Goal: Navigation & Orientation: Find specific page/section

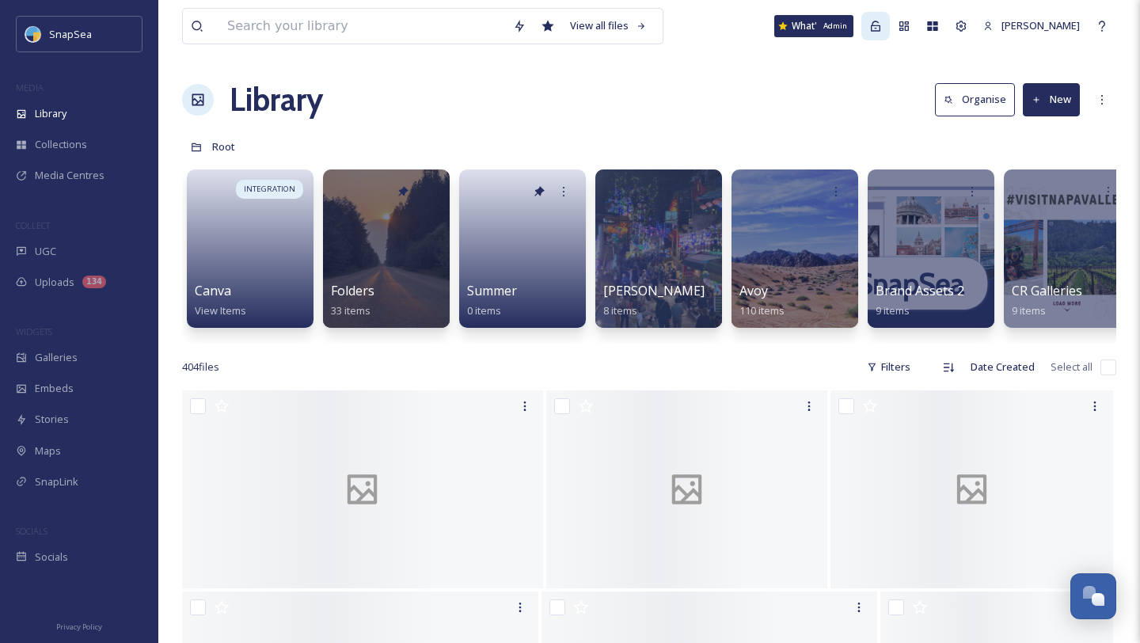
click at [882, 29] on icon at bounding box center [876, 26] width 13 height 13
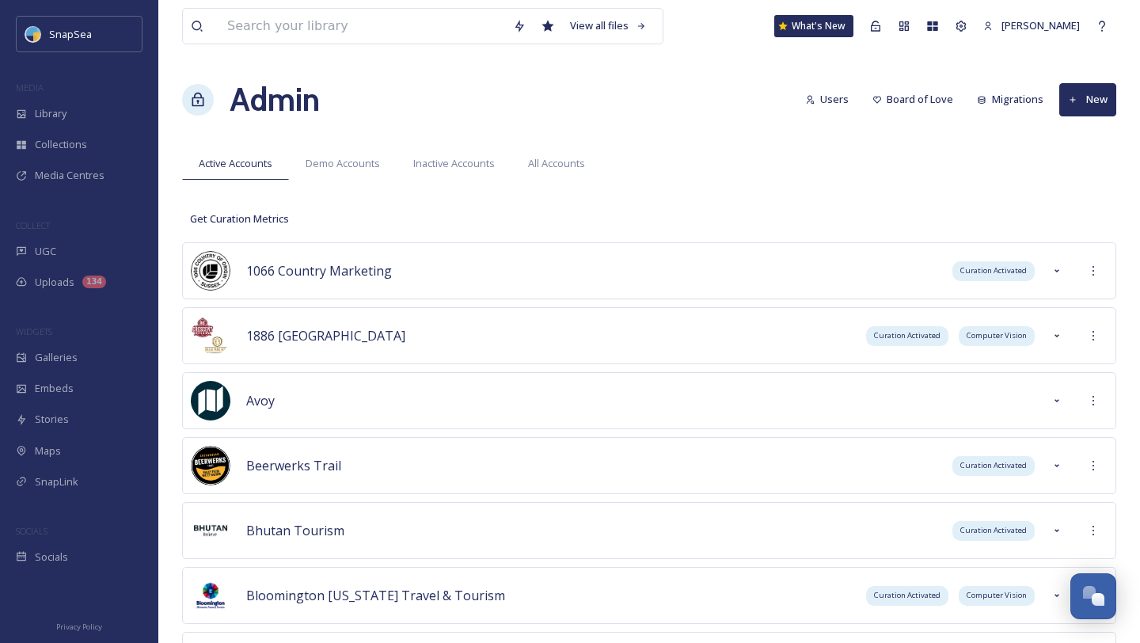
scroll to position [1573, 0]
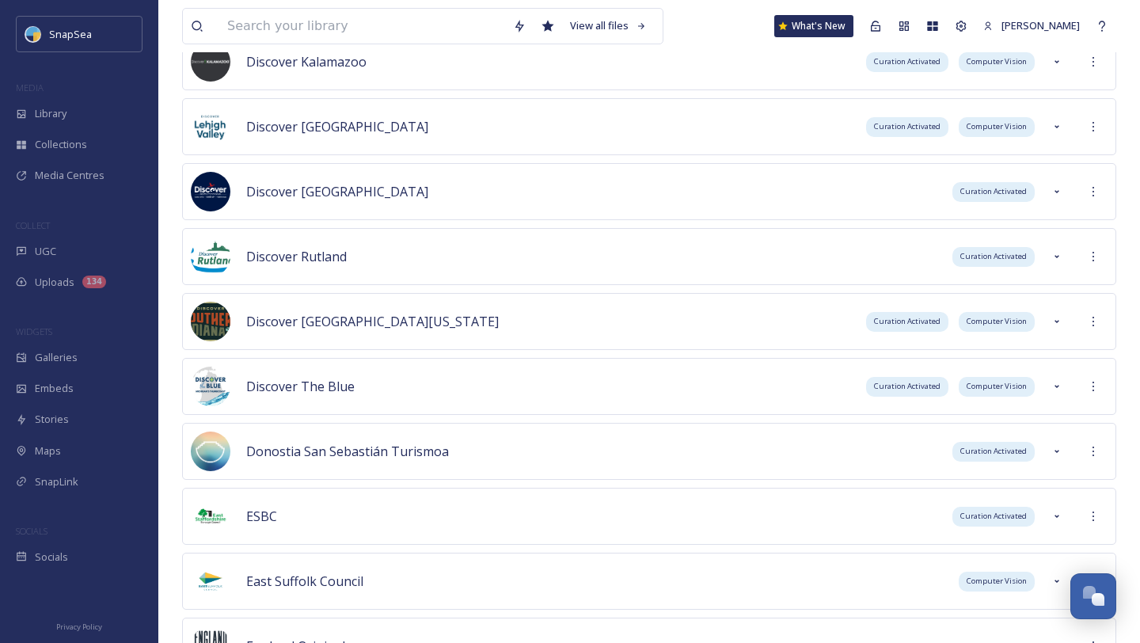
click at [1113, 314] on div "Discover Southern [US_STATE] Curation Activated Computer Vision" at bounding box center [649, 321] width 934 height 57
click at [1100, 318] on div at bounding box center [1093, 321] width 29 height 29
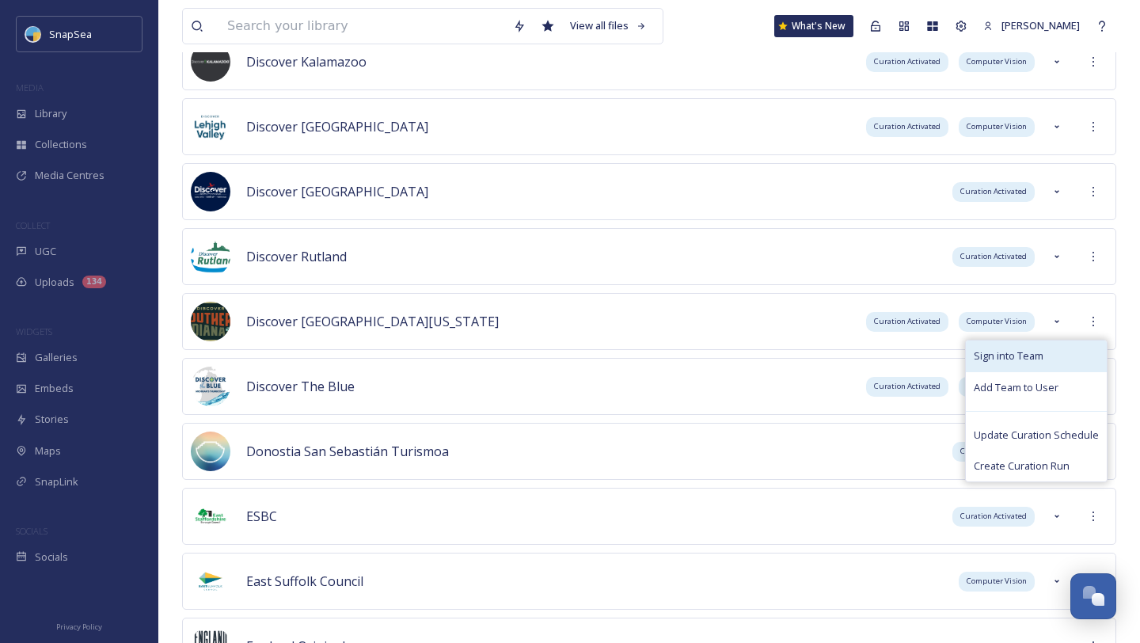
click at [1050, 348] on div "Sign into Team" at bounding box center [1036, 356] width 141 height 31
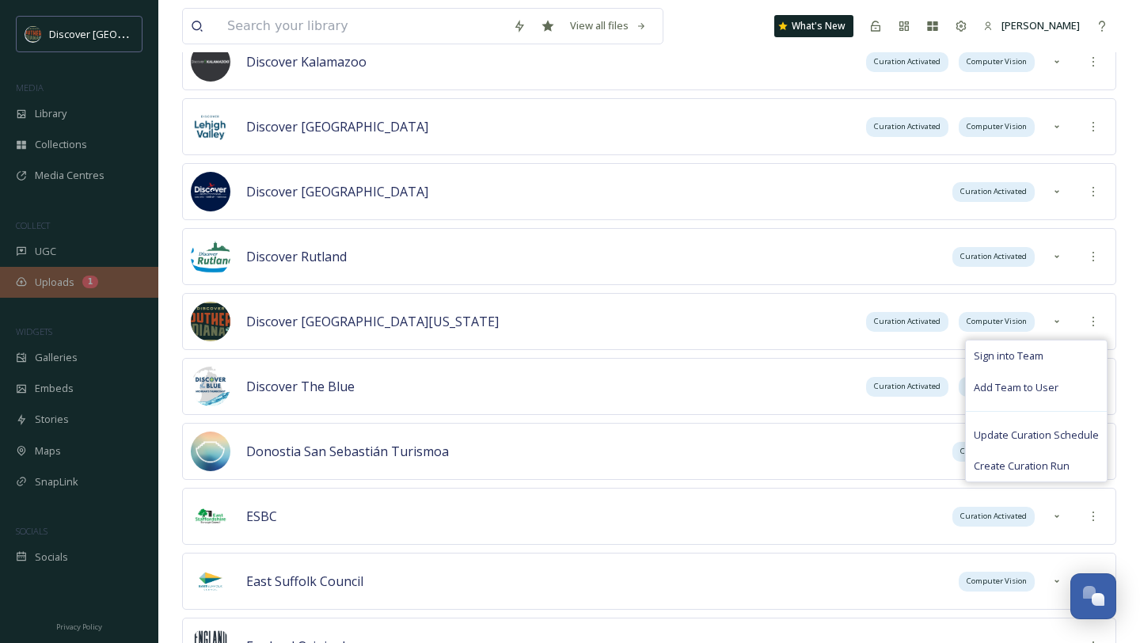
click at [38, 279] on span "Uploads" at bounding box center [55, 282] width 40 height 15
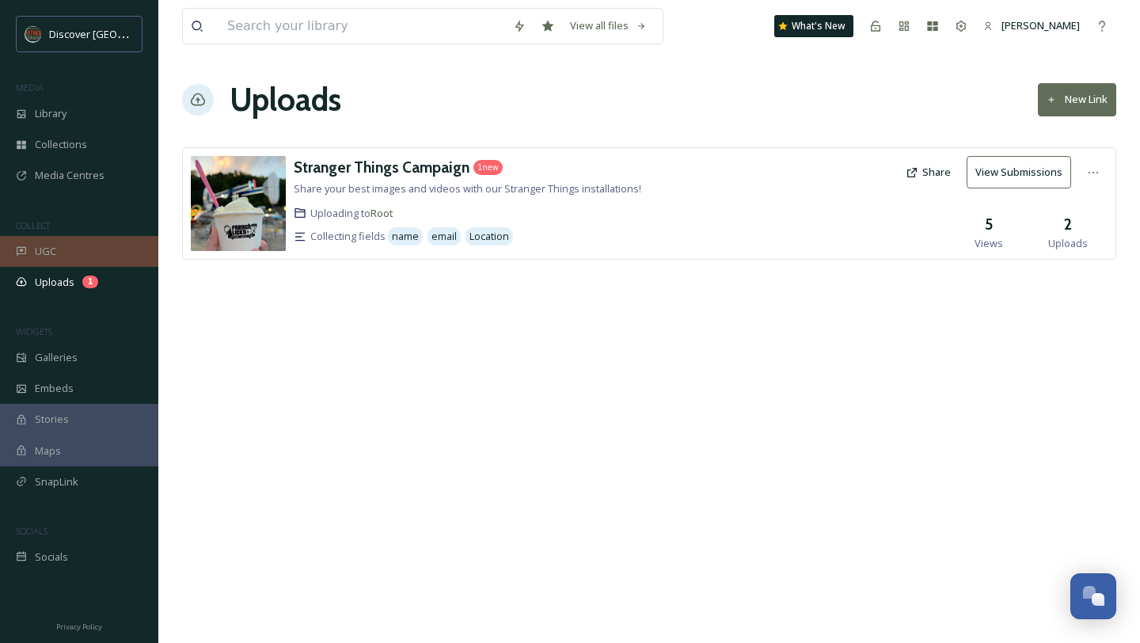
click at [80, 252] on div "UGC" at bounding box center [79, 251] width 158 height 31
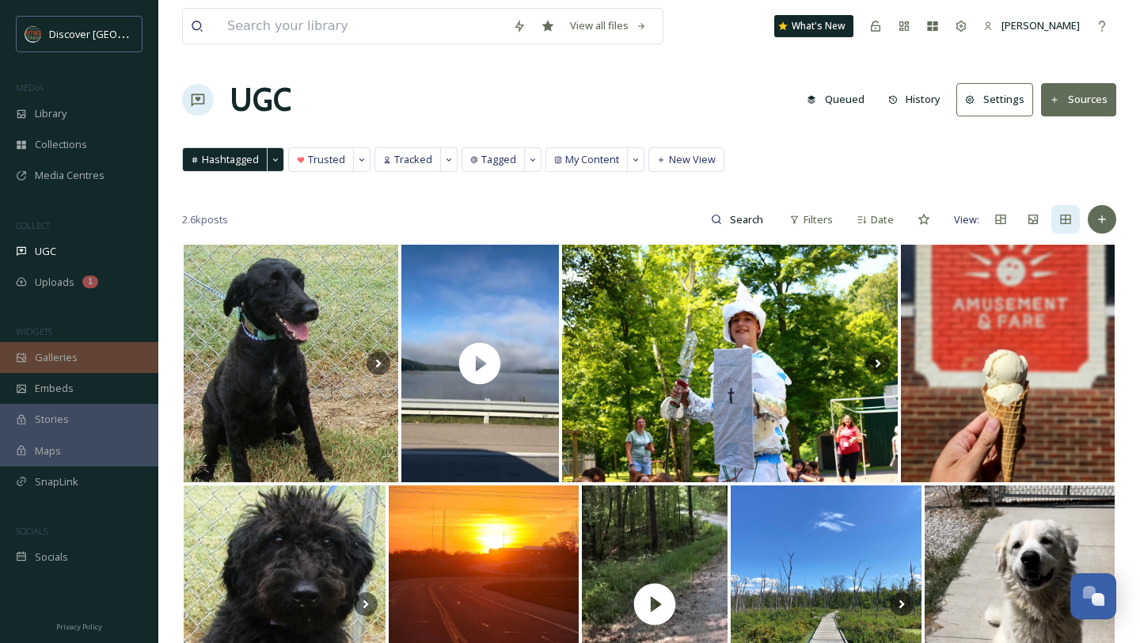
click at [50, 350] on span "Galleries" at bounding box center [56, 357] width 43 height 15
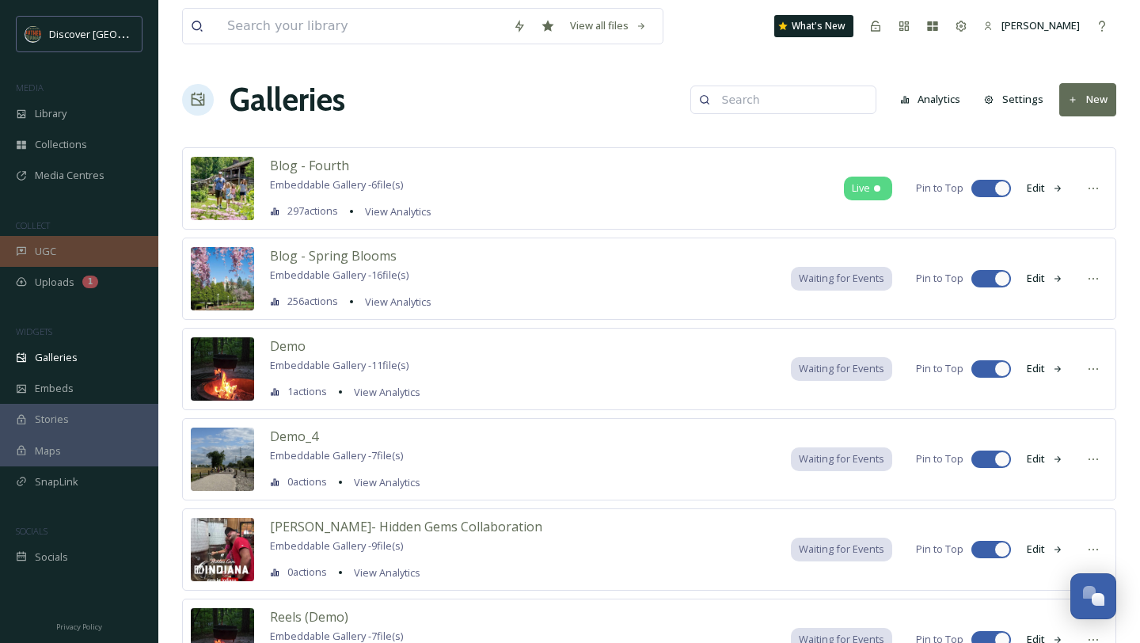
click at [62, 242] on div "UGC" at bounding box center [79, 251] width 158 height 31
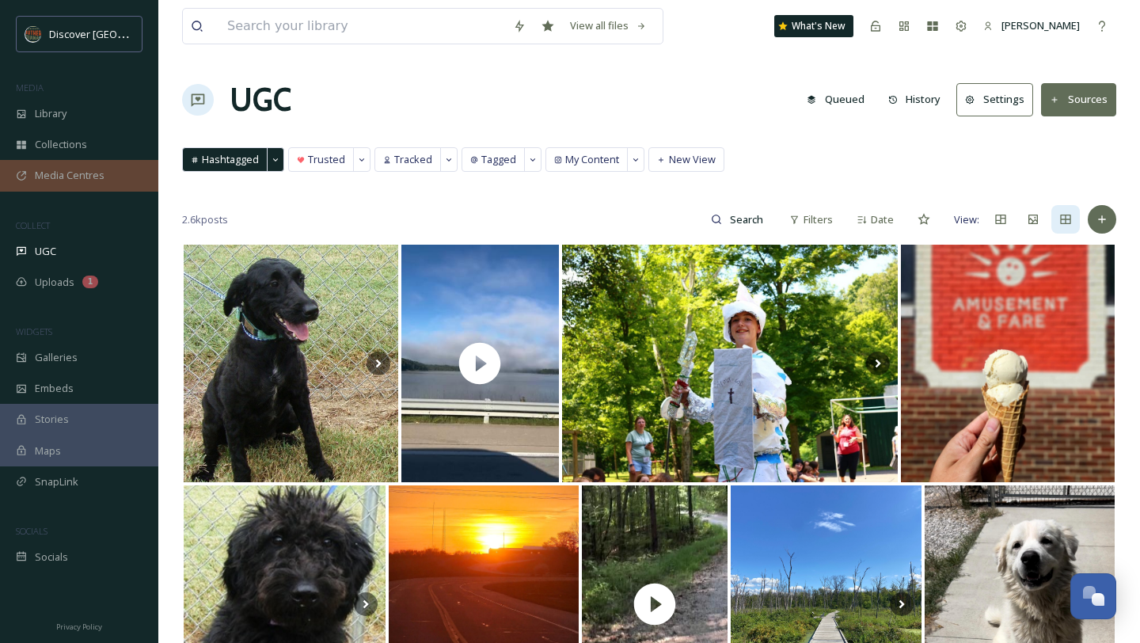
click at [89, 182] on div "Media Centres" at bounding box center [79, 175] width 158 height 31
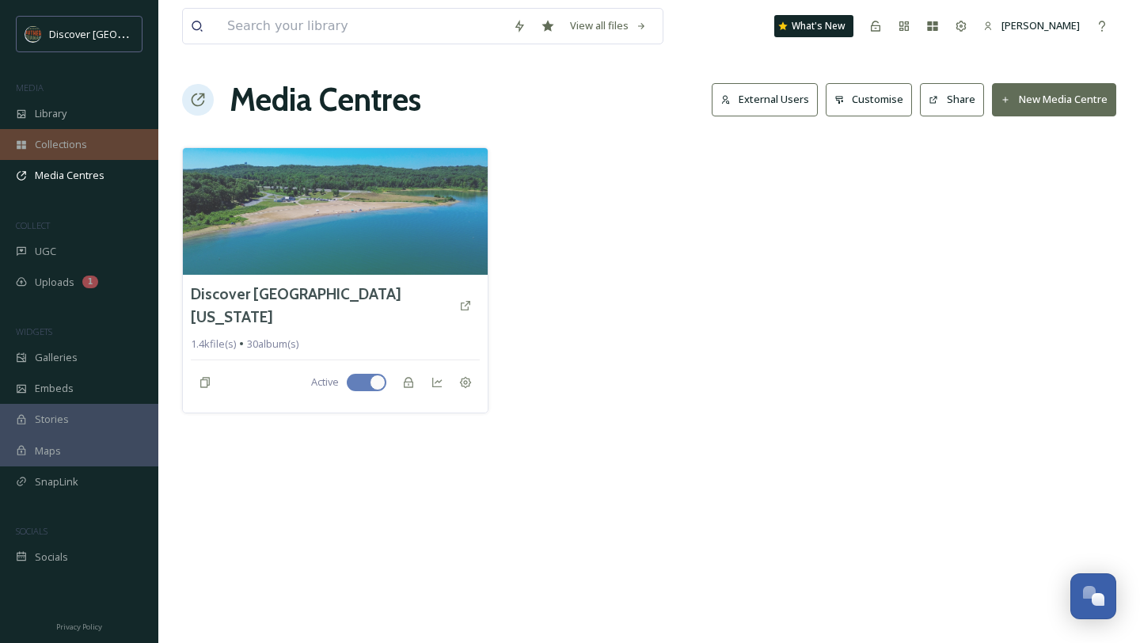
click at [90, 147] on div "Collections" at bounding box center [79, 144] width 158 height 31
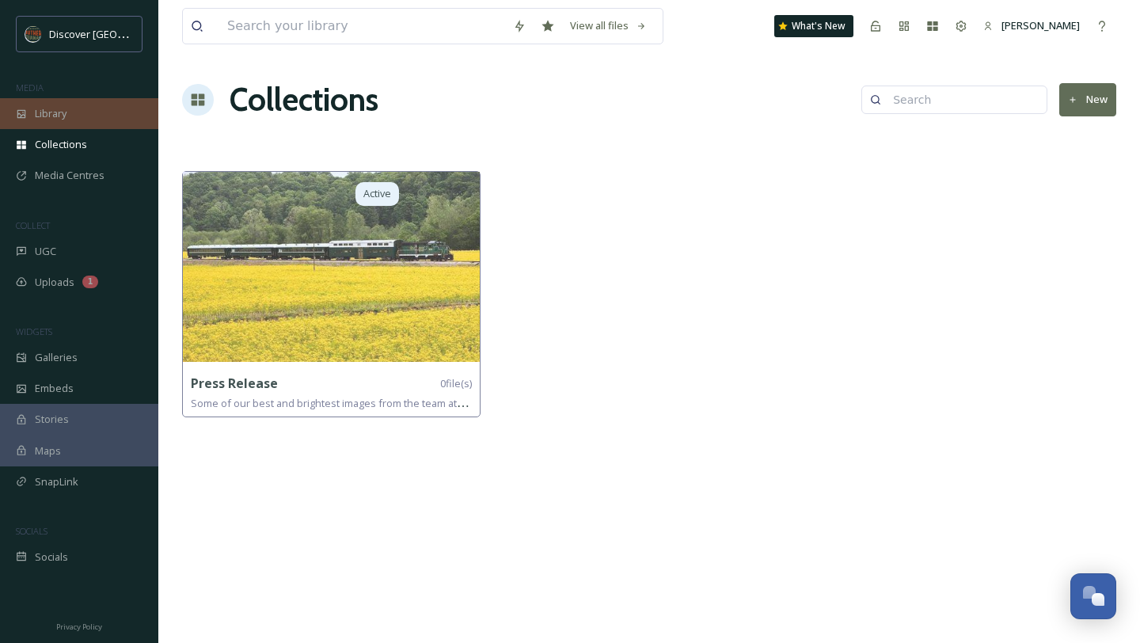
click at [94, 125] on div "Library" at bounding box center [79, 113] width 158 height 31
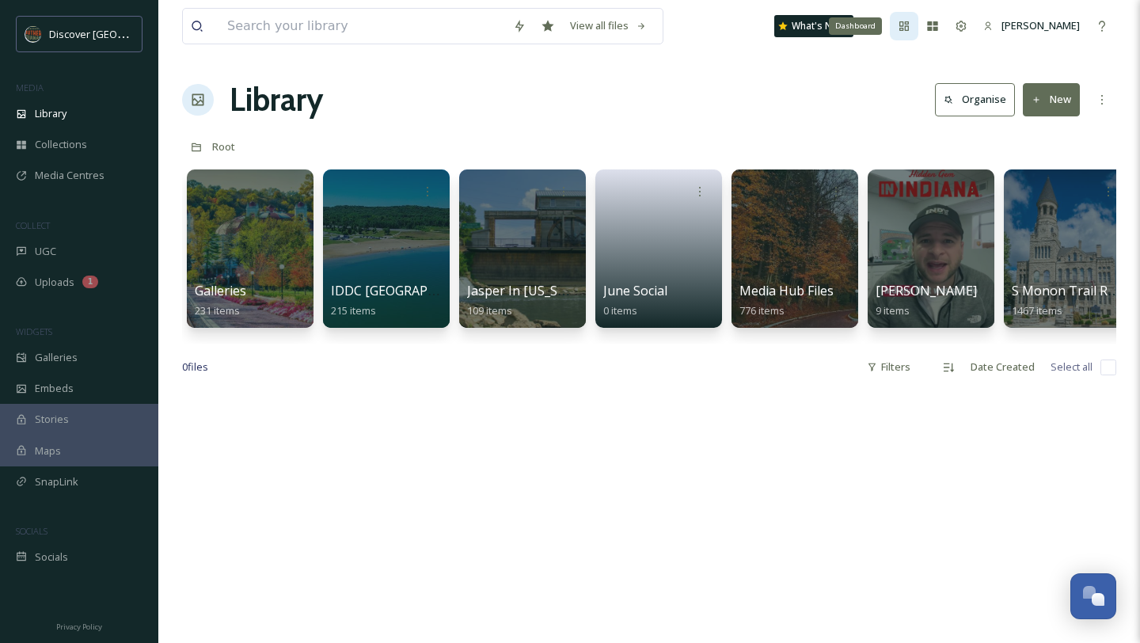
click at [909, 29] on icon at bounding box center [905, 26] width 10 height 10
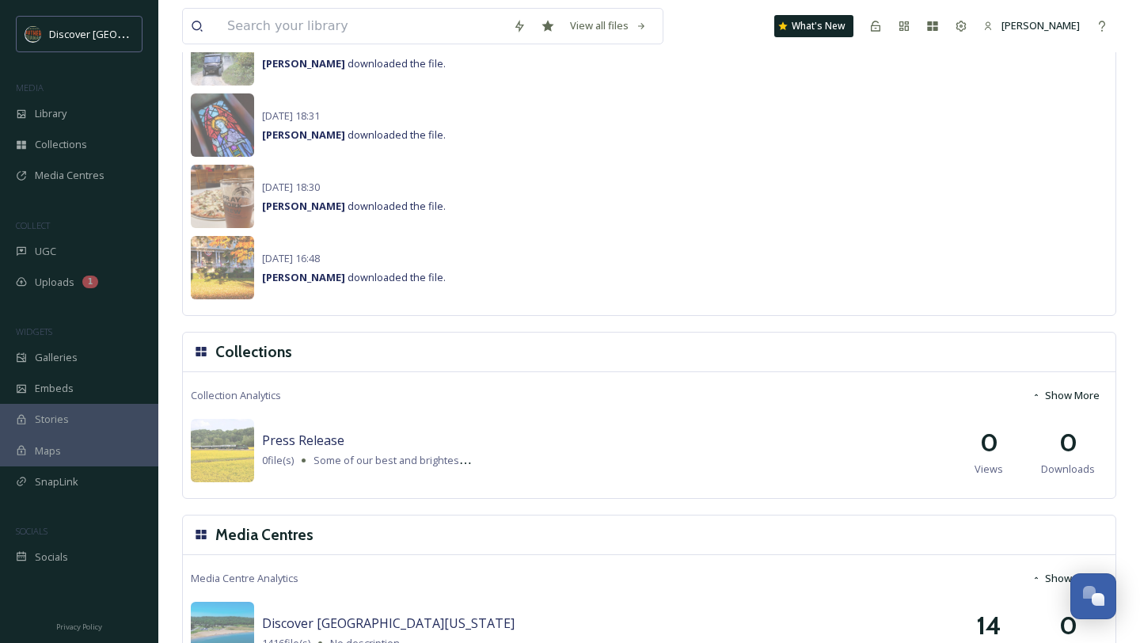
scroll to position [1307, 0]
